Goal: Submit feedback/report problem

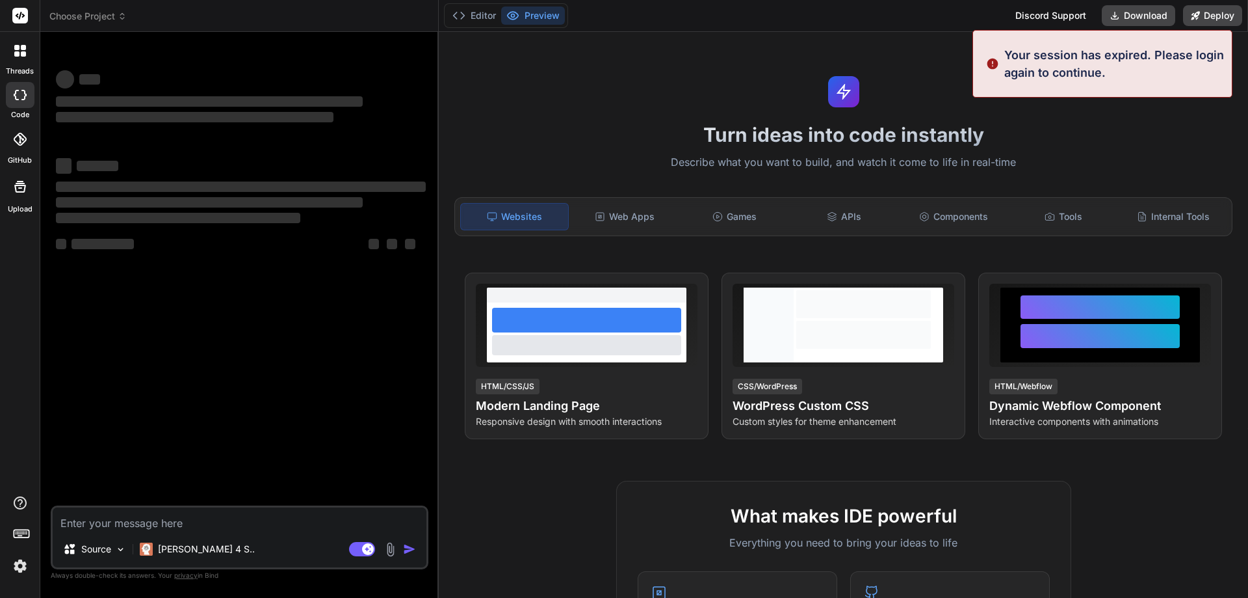
click at [23, 561] on img at bounding box center [20, 566] width 22 height 22
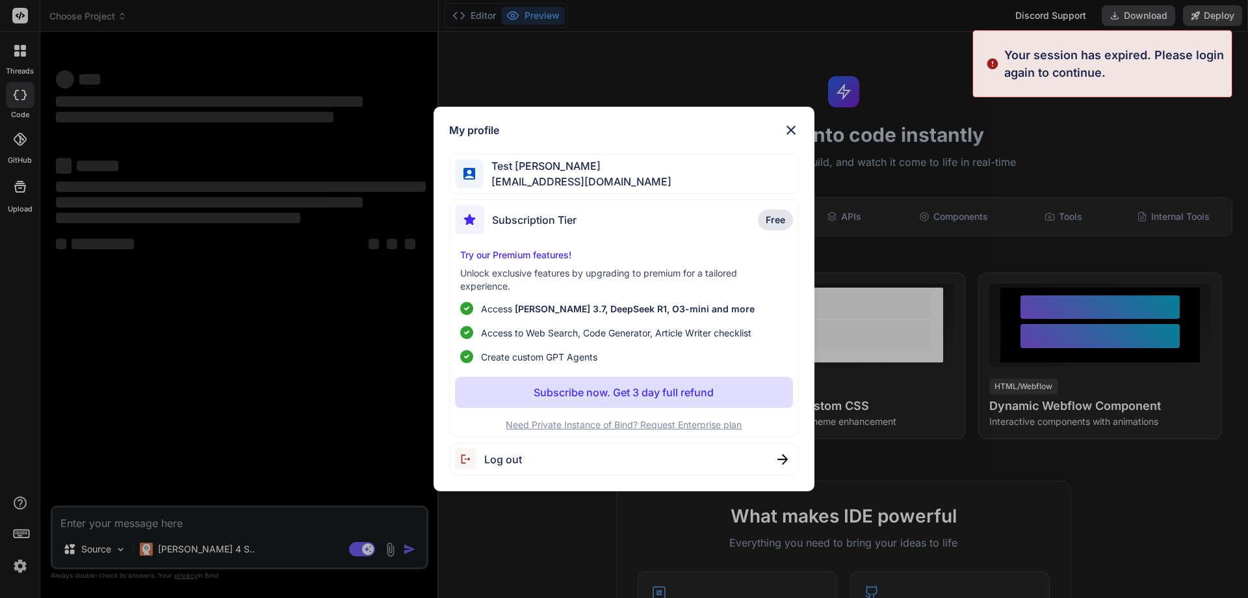
click at [509, 458] on span "Log out" at bounding box center [503, 459] width 38 height 16
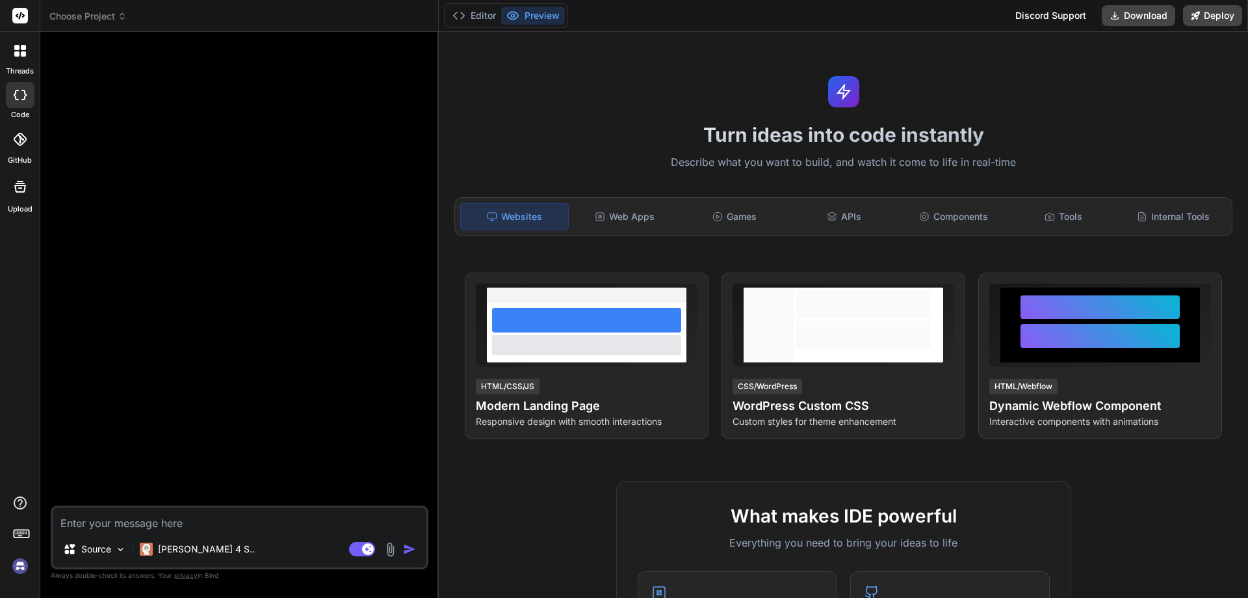
type textarea "x"
click at [22, 563] on img at bounding box center [20, 566] width 22 height 22
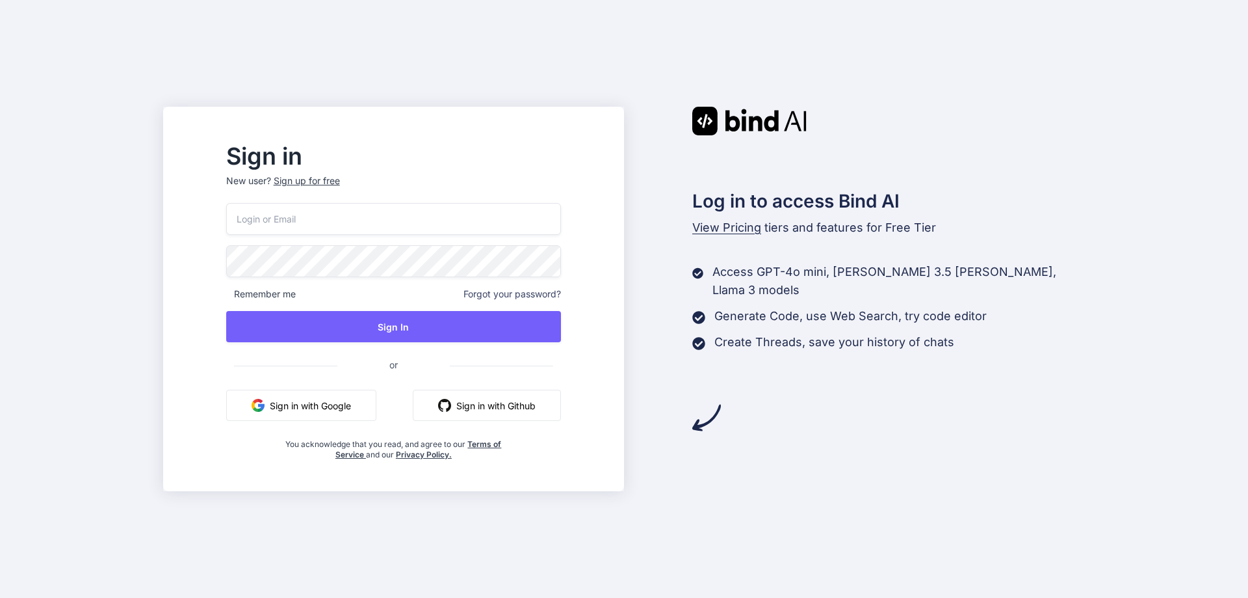
click at [416, 220] on input "email" at bounding box center [393, 219] width 335 height 32
paste input "[EMAIL_ADDRESS][DOMAIN_NAME]"
type input "[EMAIL_ADDRESS][DOMAIN_NAME]"
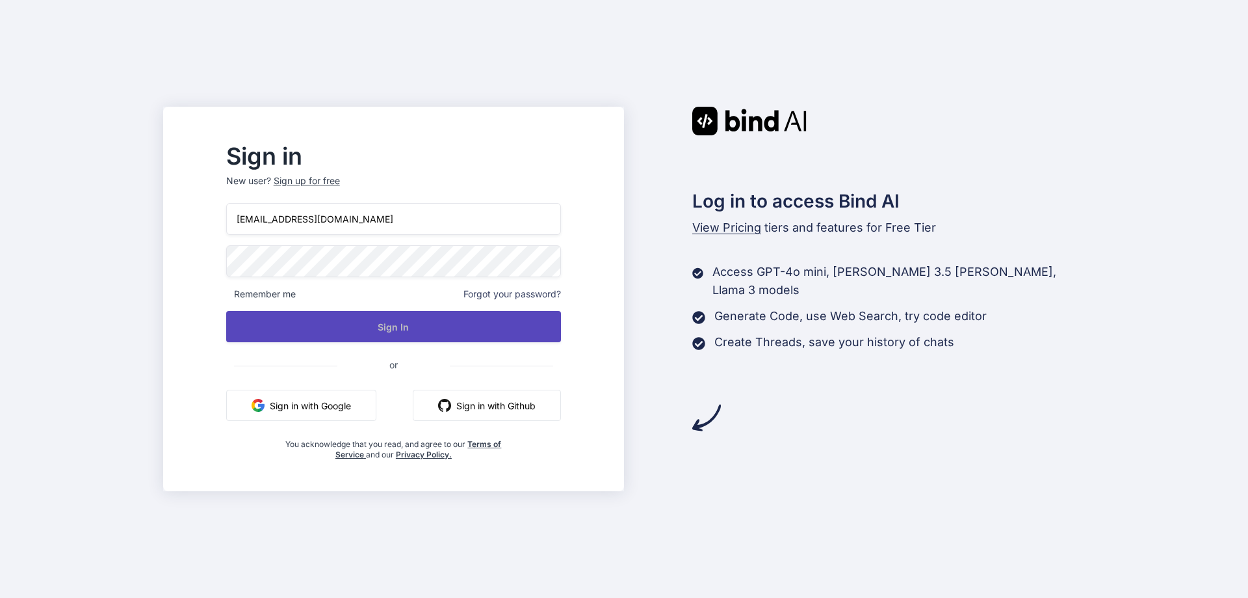
click at [407, 328] on button "Sign In" at bounding box center [393, 326] width 335 height 31
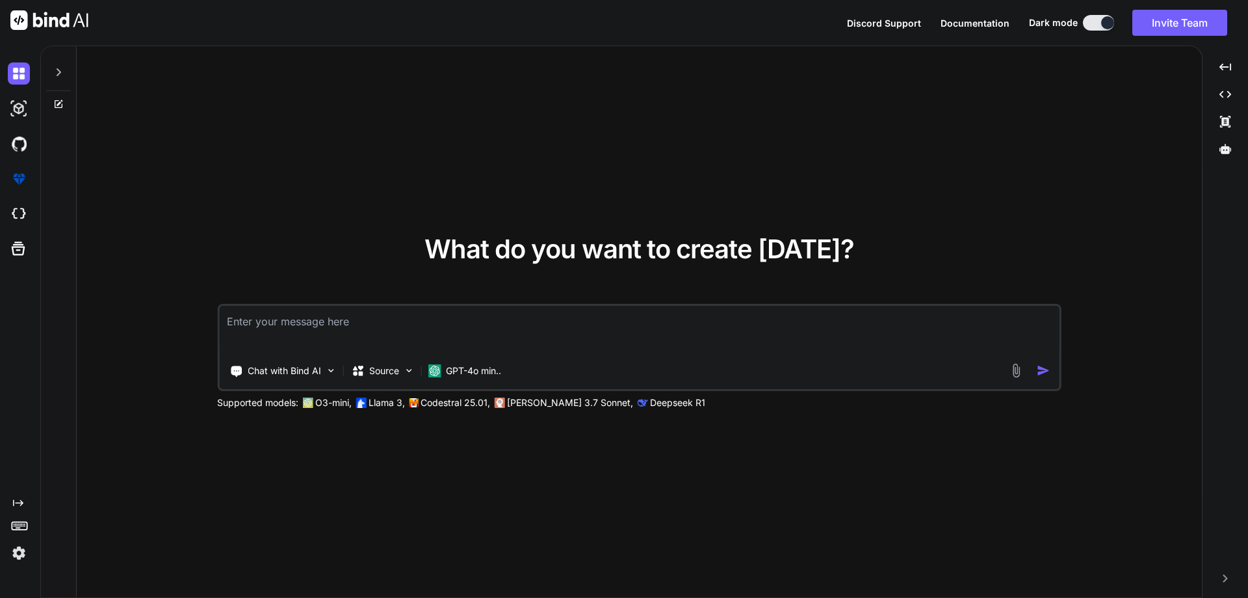
type textarea "x"
click at [593, 335] on textarea at bounding box center [639, 330] width 841 height 48
paste textarea "The credit points are currently not being synced with the progress of remote se…"
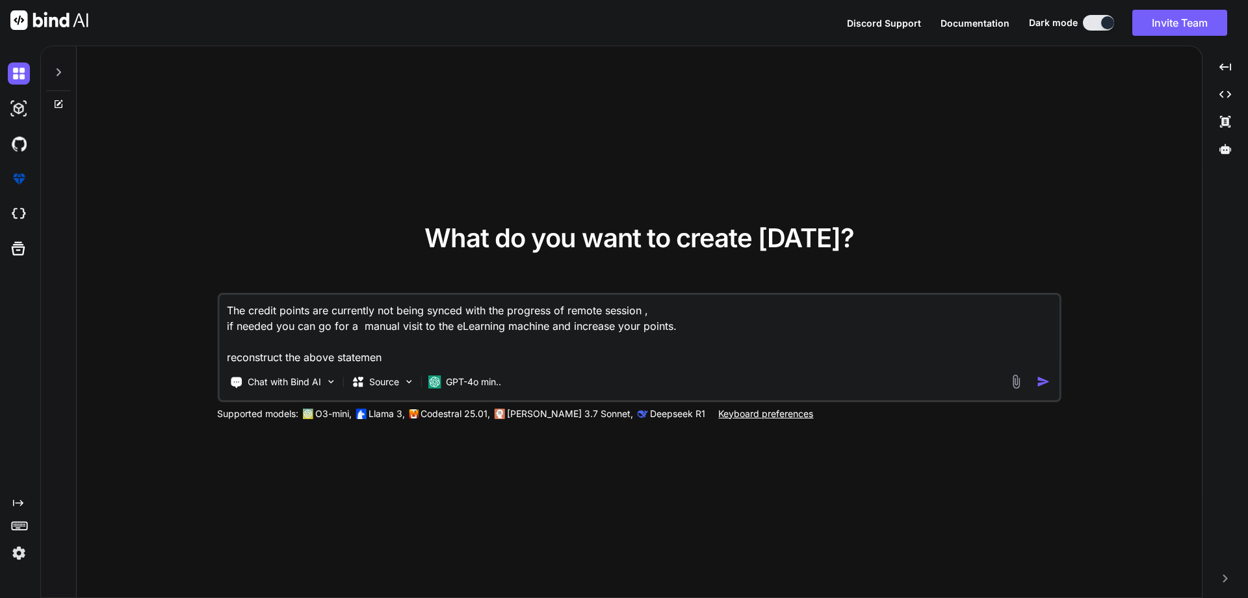
type textarea "The credit points are currently not being synced with the progress of remote se…"
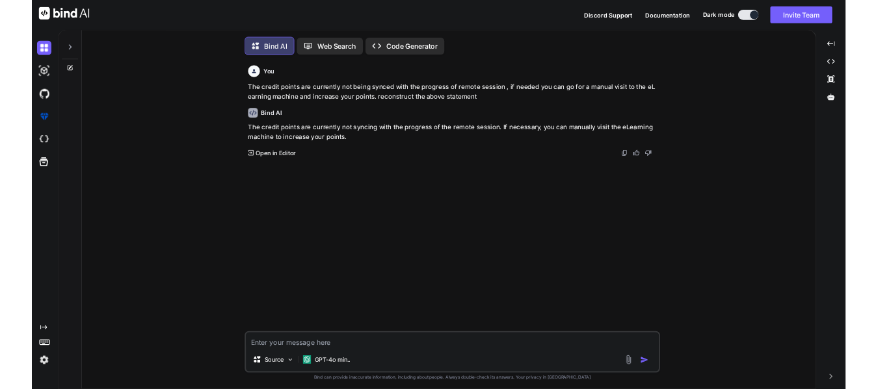
scroll to position [7, 0]
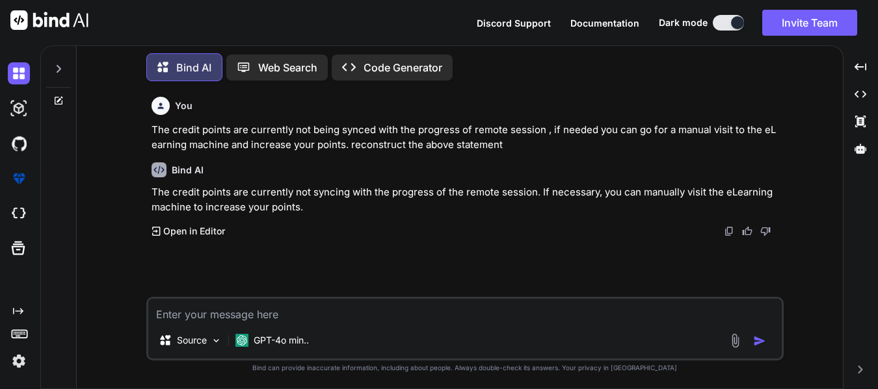
click at [294, 203] on p "The credit points are currently not syncing with the progress of the remote ses…" at bounding box center [465, 199] width 629 height 29
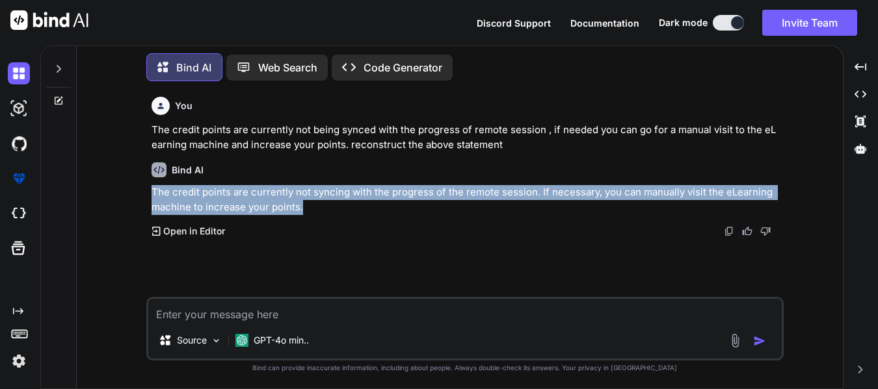
drag, startPoint x: 289, startPoint y: 208, endPoint x: 144, endPoint y: 192, distance: 145.8
click at [144, 192] on div "You The credit points are currently not being synced with the progress of remot…" at bounding box center [465, 240] width 756 height 297
copy p "The credit points are currently not syncing with the progress of the remote ses…"
